Goal: Information Seeking & Learning: Learn about a topic

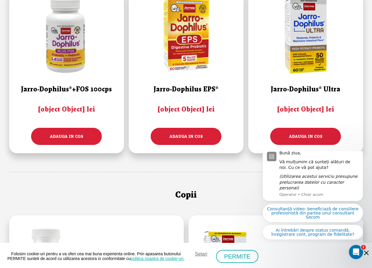
scroll to position [207, 0]
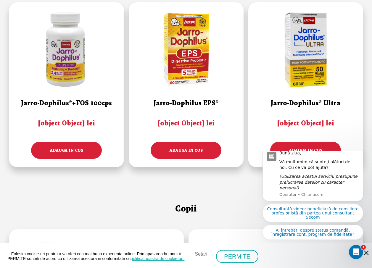
click at [88, 152] on div "adauga in cos" at bounding box center [66, 150] width 71 height 17
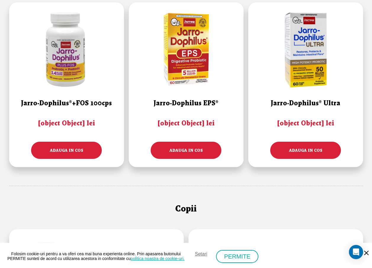
click at [65, 71] on img at bounding box center [66, 49] width 85 height 85
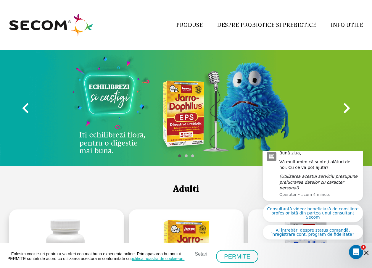
click at [263, 25] on link "DESPRE PROBIOTICE SI PREBIOTICE" at bounding box center [267, 25] width 100 height 14
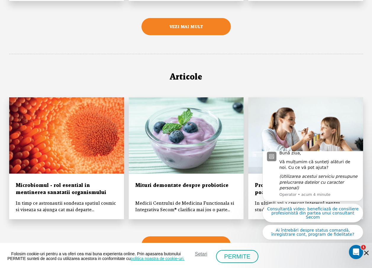
scroll to position [1195, 0]
